Goal: Find specific page/section: Find specific page/section

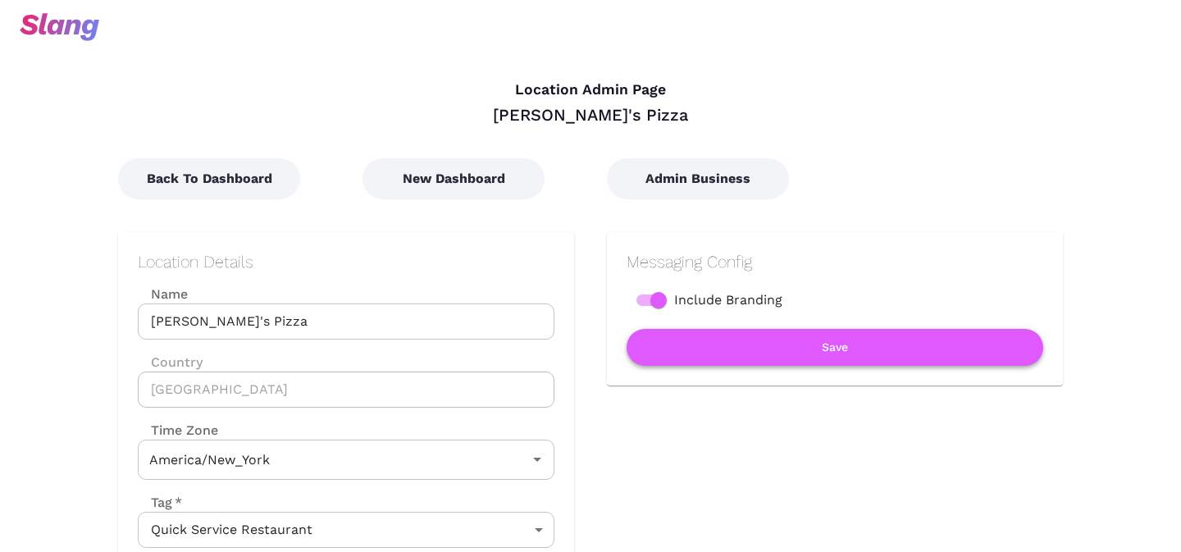
type input "Eastern Time"
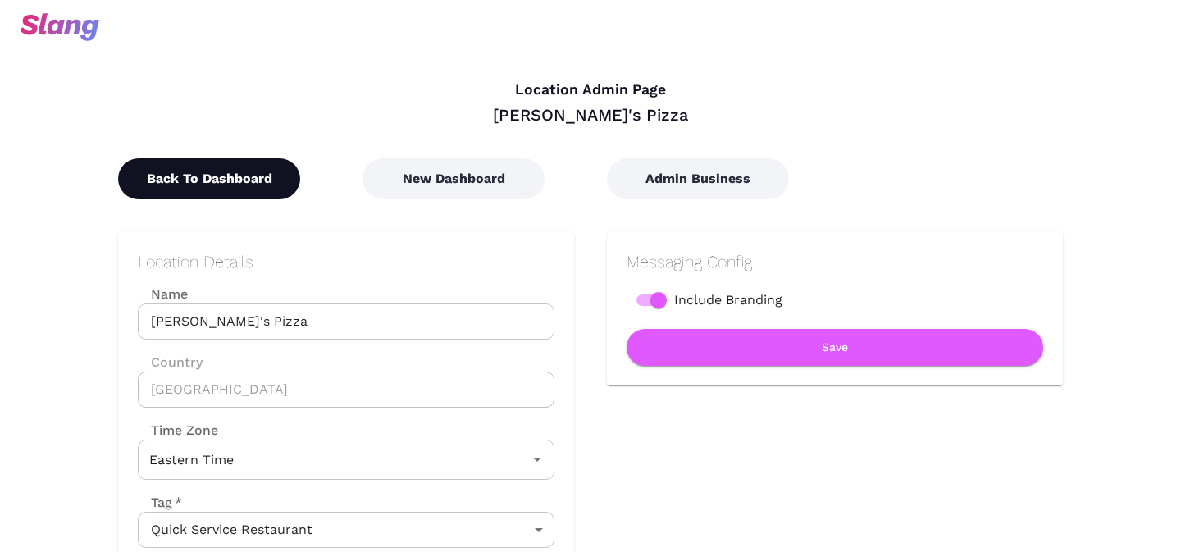
click at [205, 185] on button "Back To Dashboard" at bounding box center [209, 178] width 182 height 41
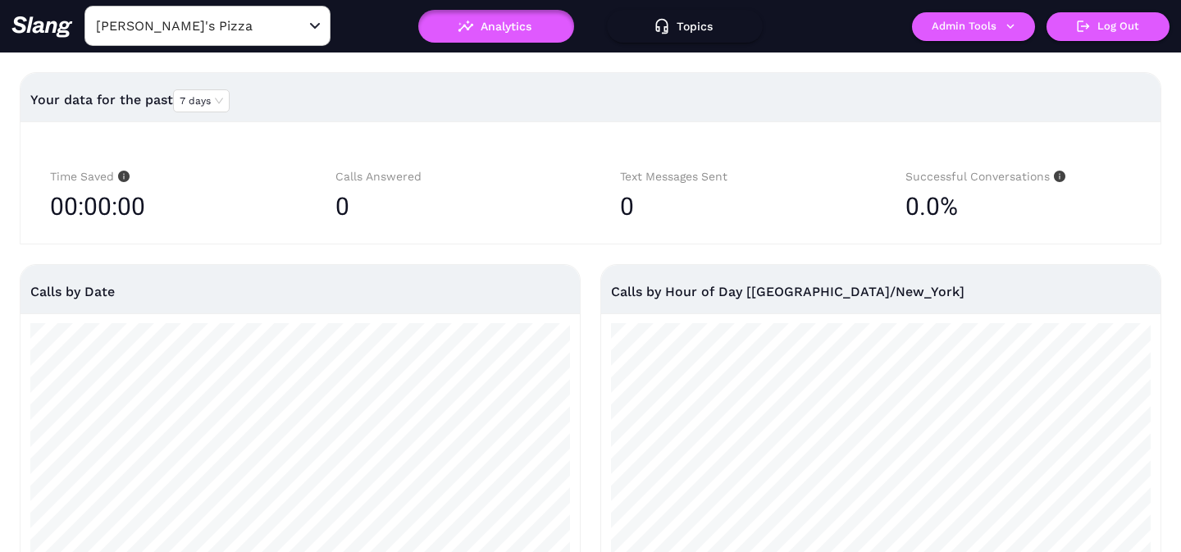
click at [221, 34] on input "[PERSON_NAME]'s Pizza" at bounding box center [182, 25] width 180 height 25
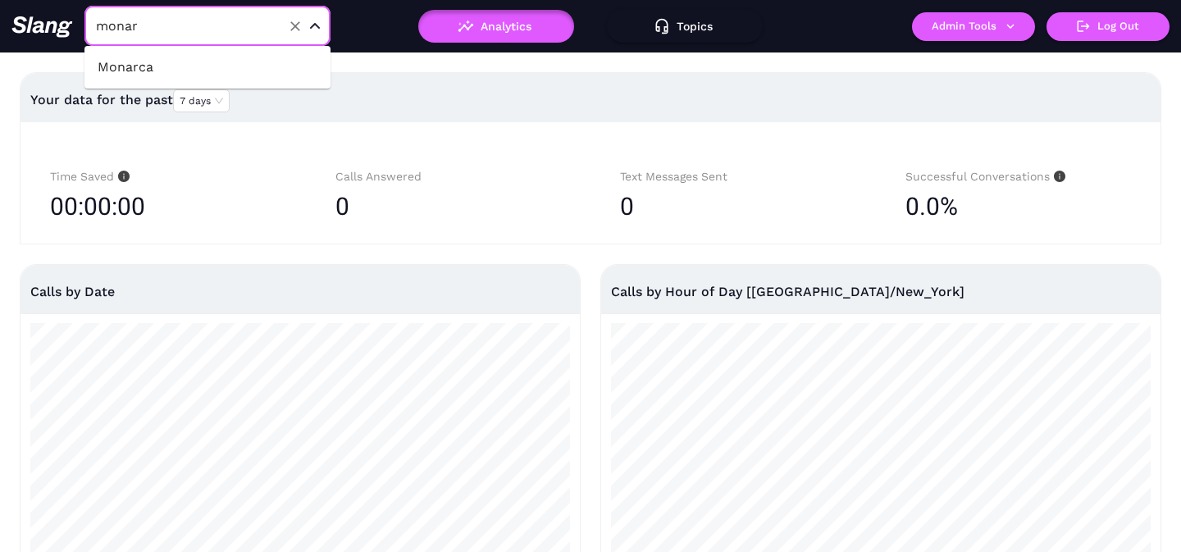
type input "monarc"
click at [179, 67] on li "Monarca" at bounding box center [207, 67] width 246 height 30
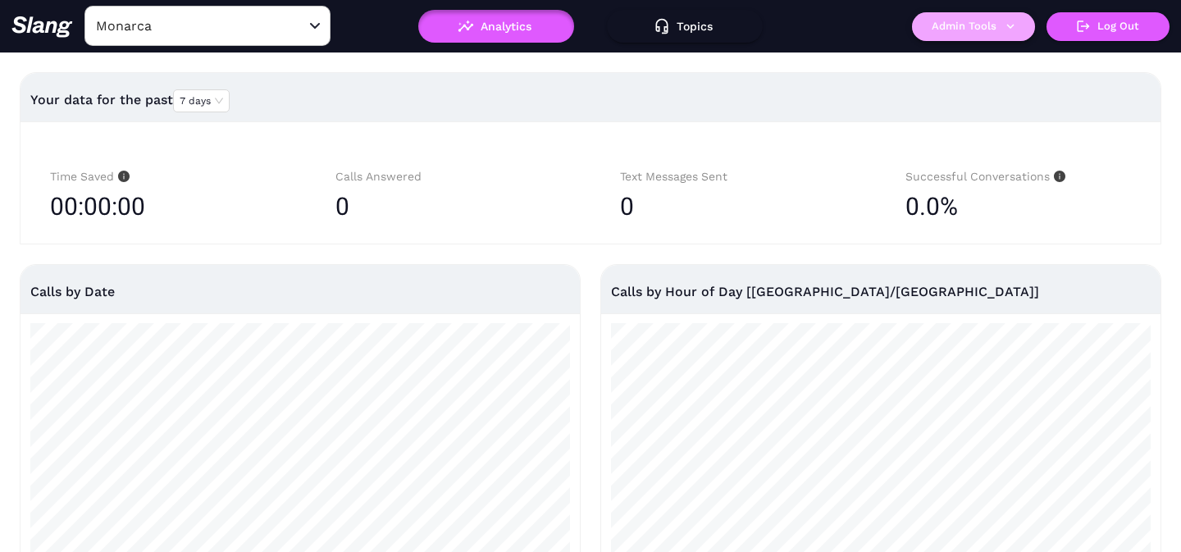
click at [949, 27] on button "Admin Tools" at bounding box center [973, 26] width 123 height 29
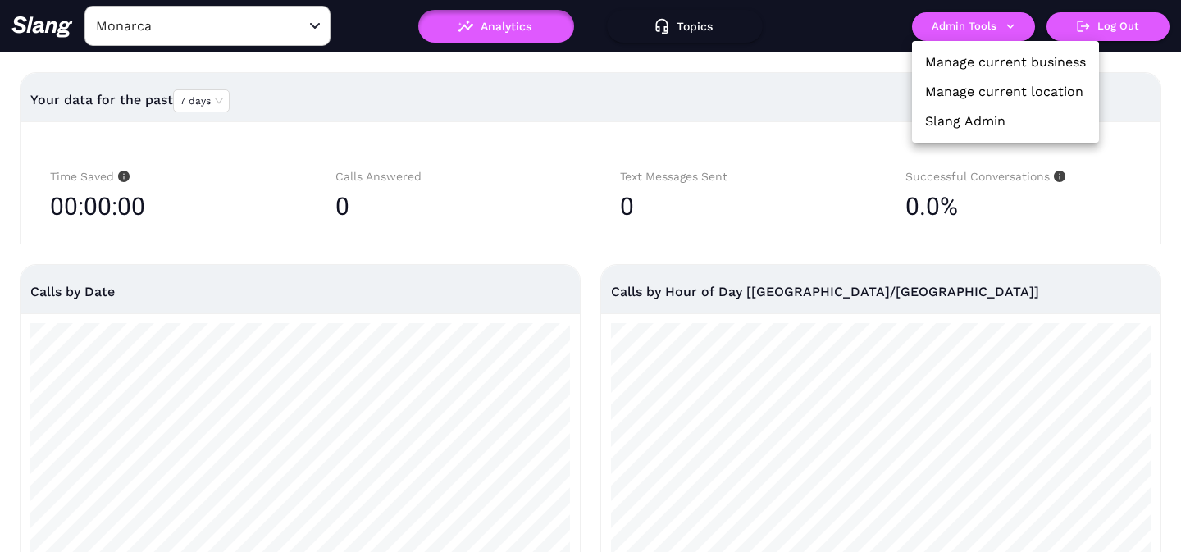
click at [952, 89] on link "Manage current location" at bounding box center [1004, 92] width 158 height 20
